Goal: Task Accomplishment & Management: Manage account settings

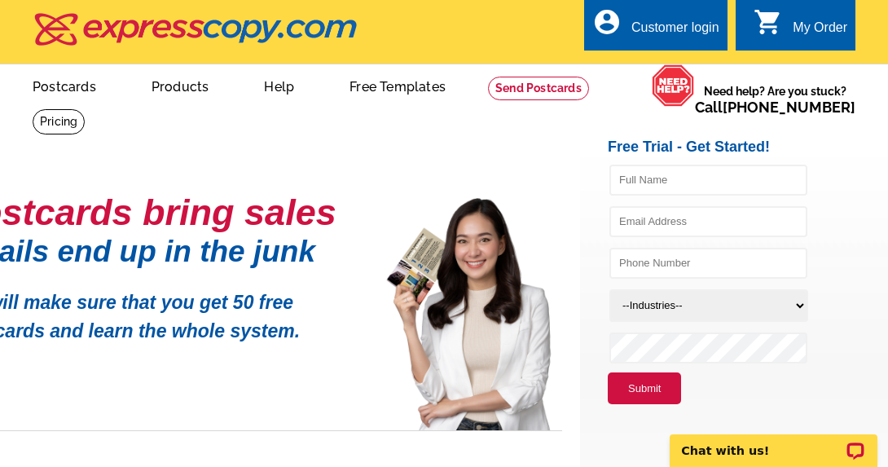
click at [665, 23] on div "Customer login" at bounding box center [675, 31] width 88 height 23
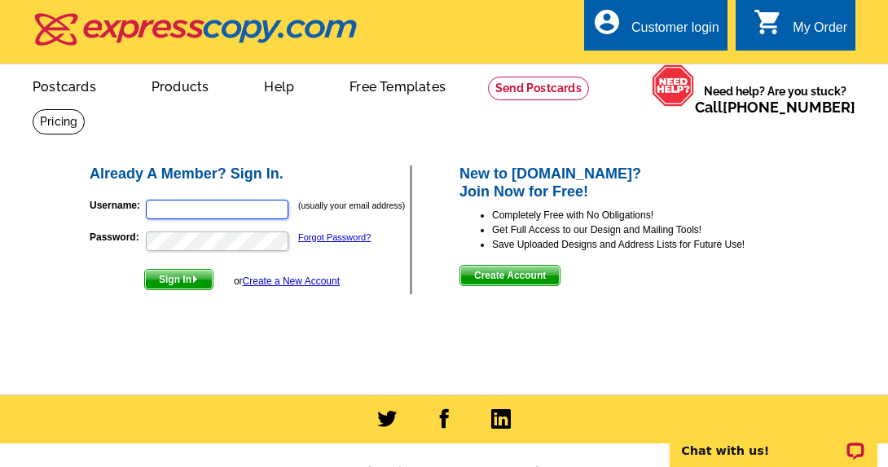
click at [237, 212] on input "Username:" at bounding box center [217, 210] width 143 height 20
type input "[EMAIL_ADDRESS][DOMAIN_NAME]"
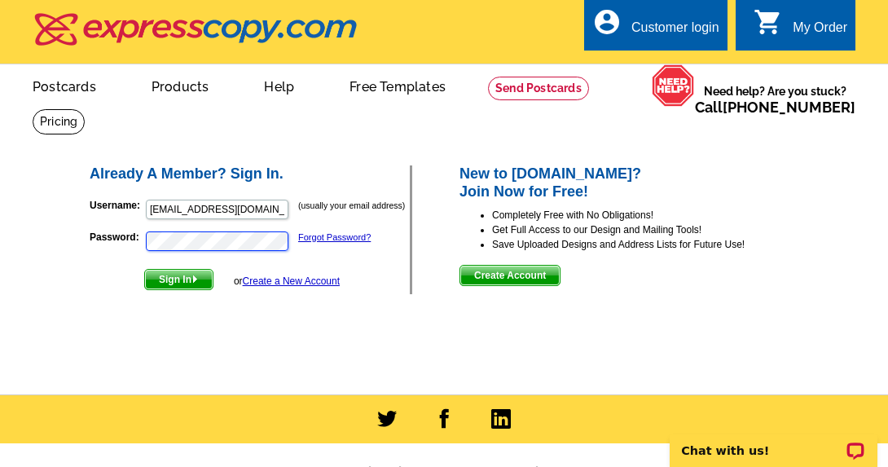
click at [144, 269] on button "Sign In" at bounding box center [178, 279] width 69 height 21
